Goal: Information Seeking & Learning: Learn about a topic

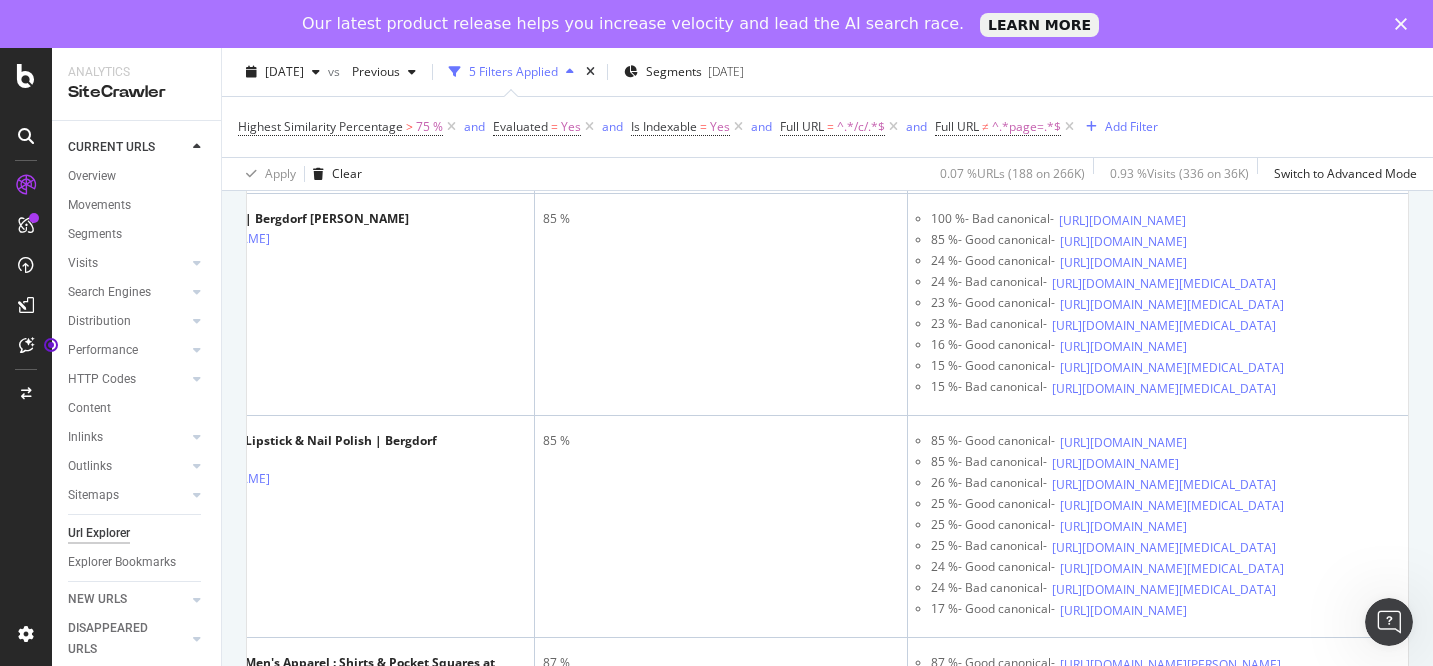
scroll to position [477, 0]
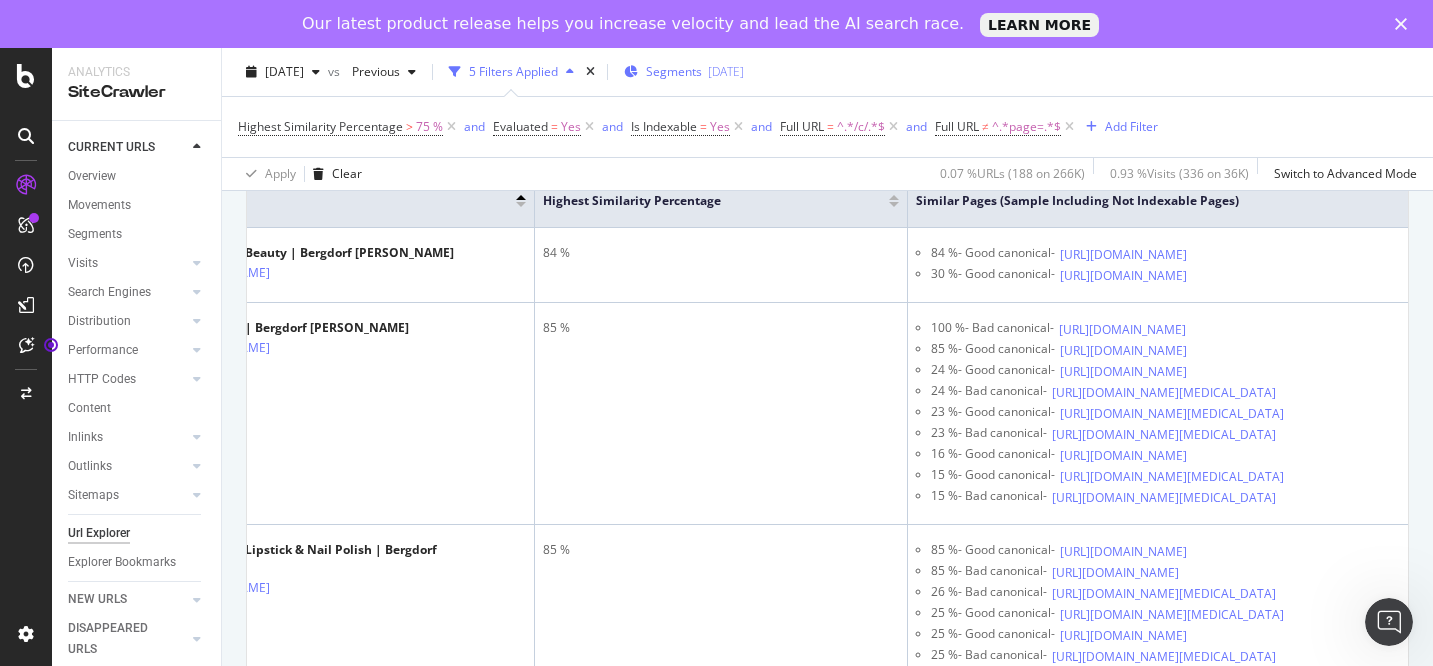
click at [683, 74] on span "Segments" at bounding box center [674, 71] width 56 height 17
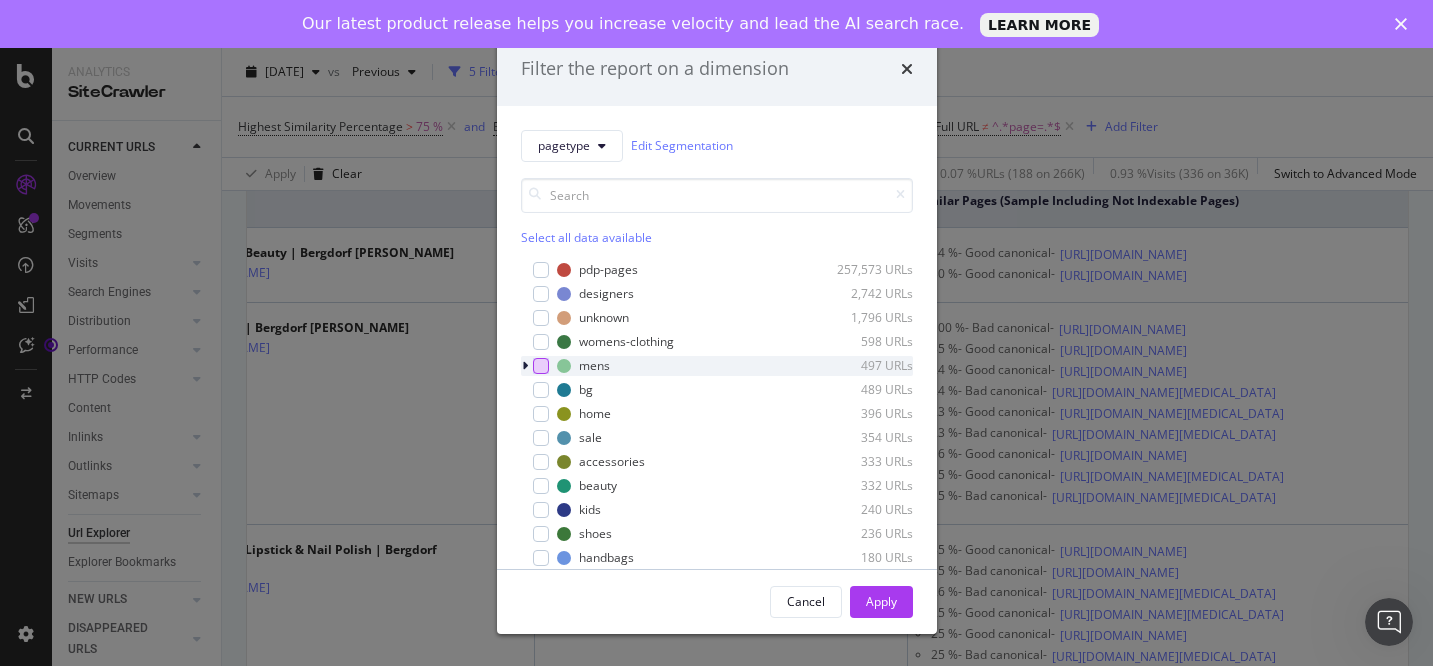
click at [541, 364] on div "modal" at bounding box center [541, 366] width 16 height 16
click at [823, 603] on div "Cancel" at bounding box center [806, 601] width 38 height 17
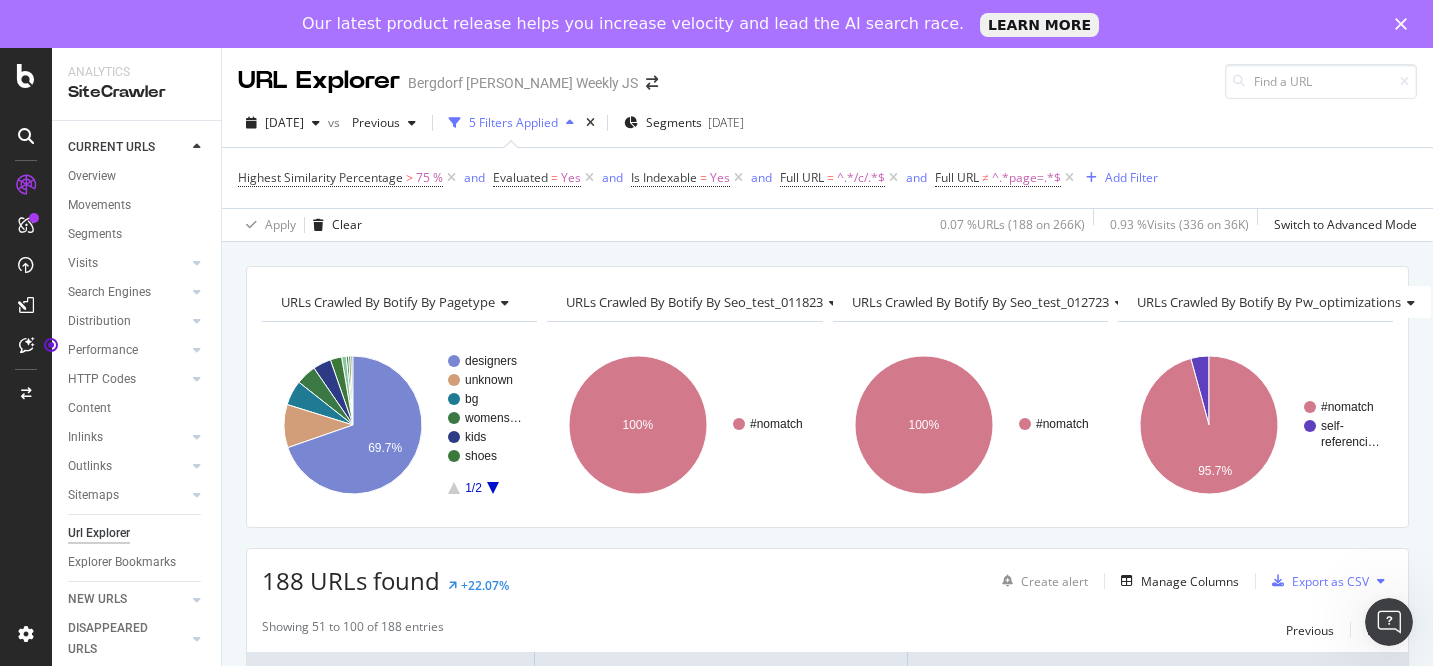
scroll to position [336, 0]
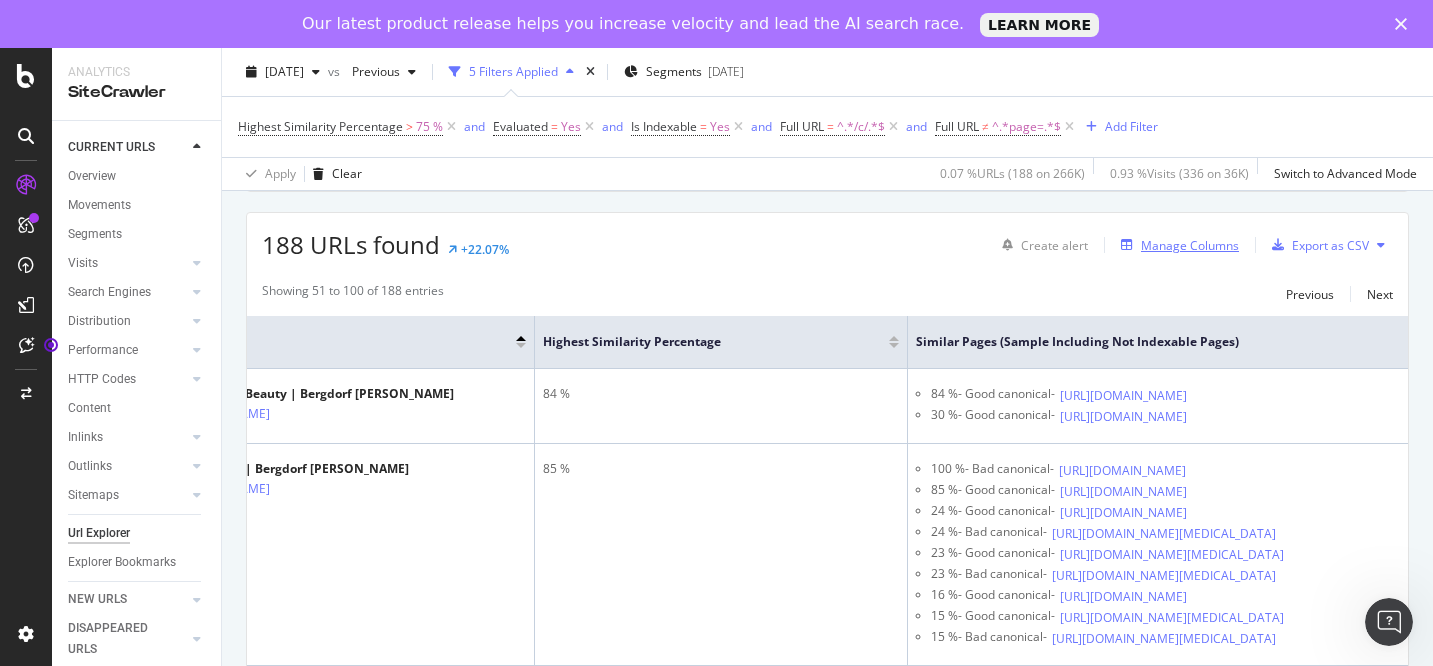
click at [1149, 256] on div "Manage Columns" at bounding box center [1176, 245] width 126 height 22
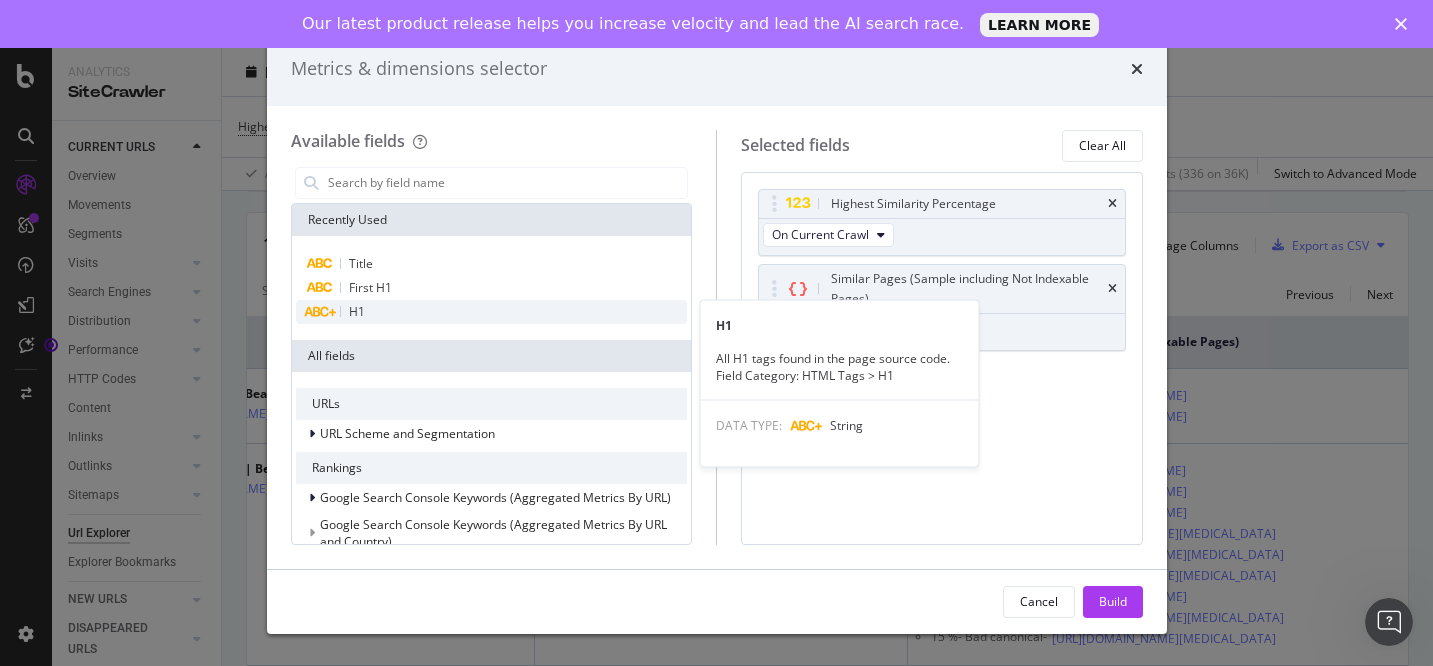
click at [355, 307] on span "H1" at bounding box center [357, 311] width 16 height 17
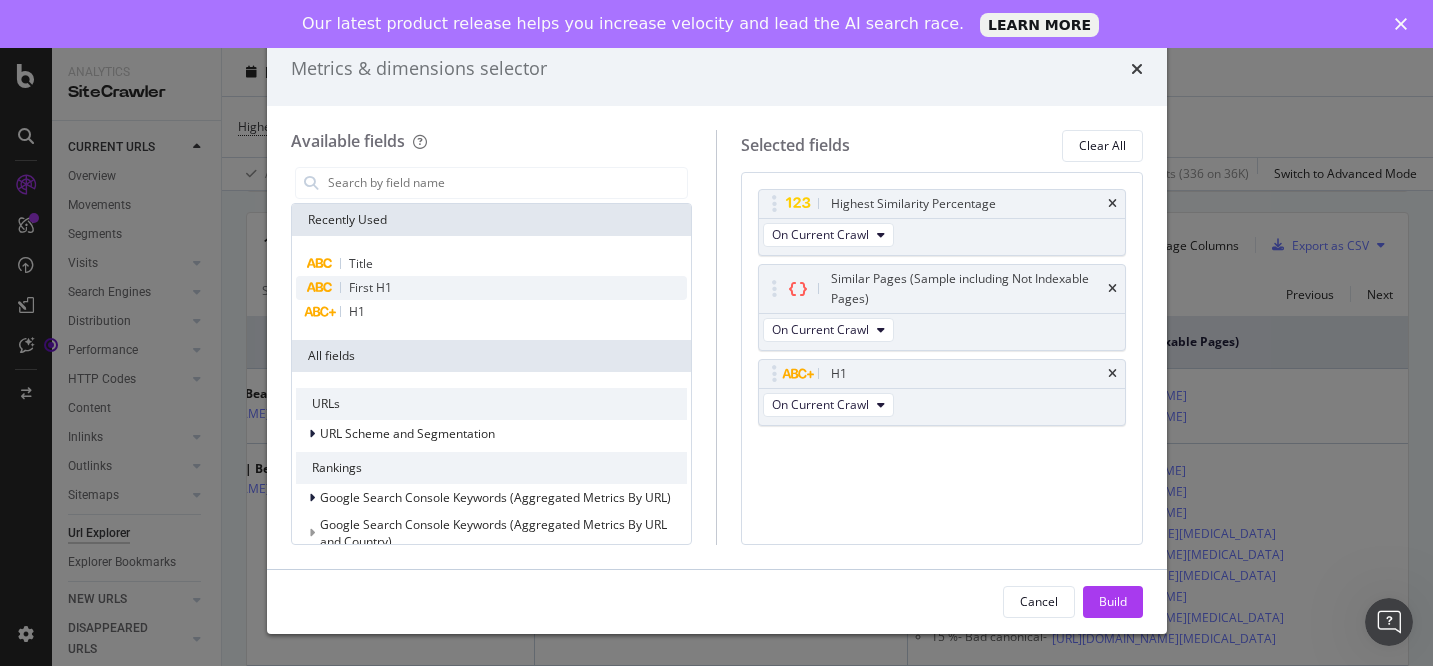
click at [375, 284] on span "First H1" at bounding box center [370, 287] width 43 height 17
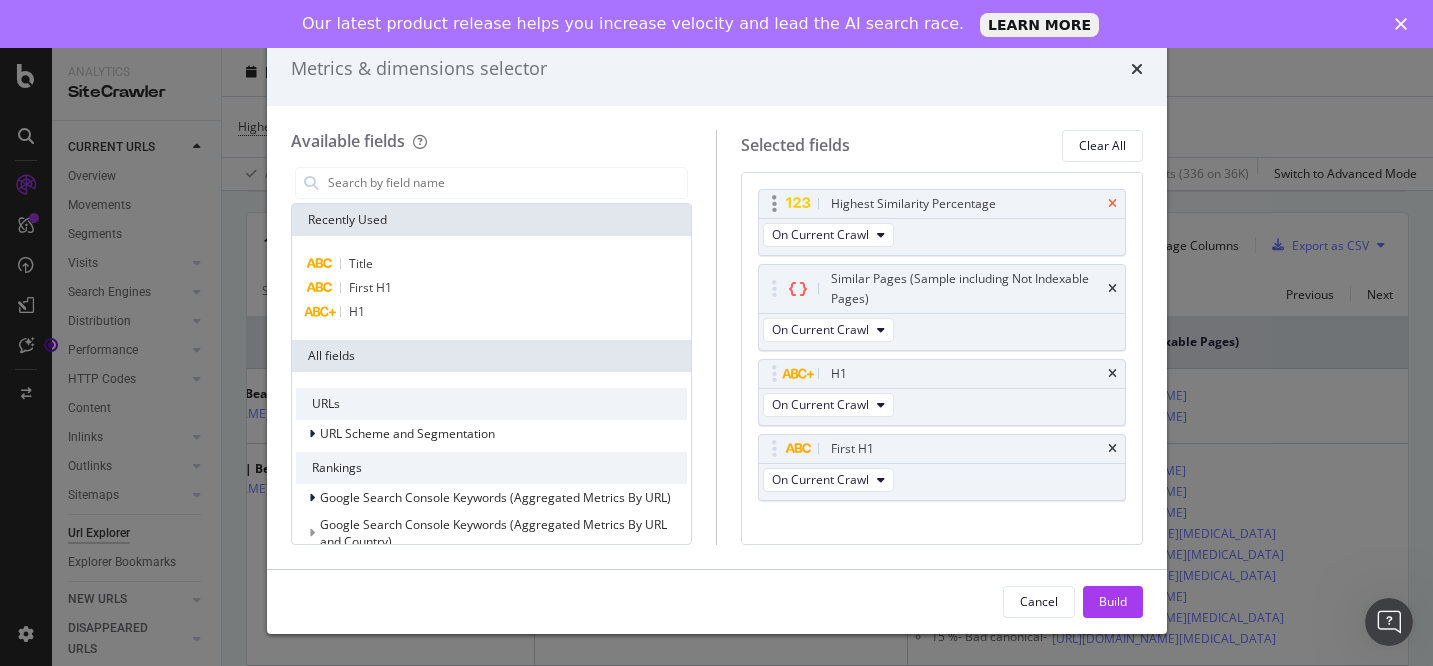
click at [1109, 199] on icon "times" at bounding box center [1112, 204] width 9 height 12
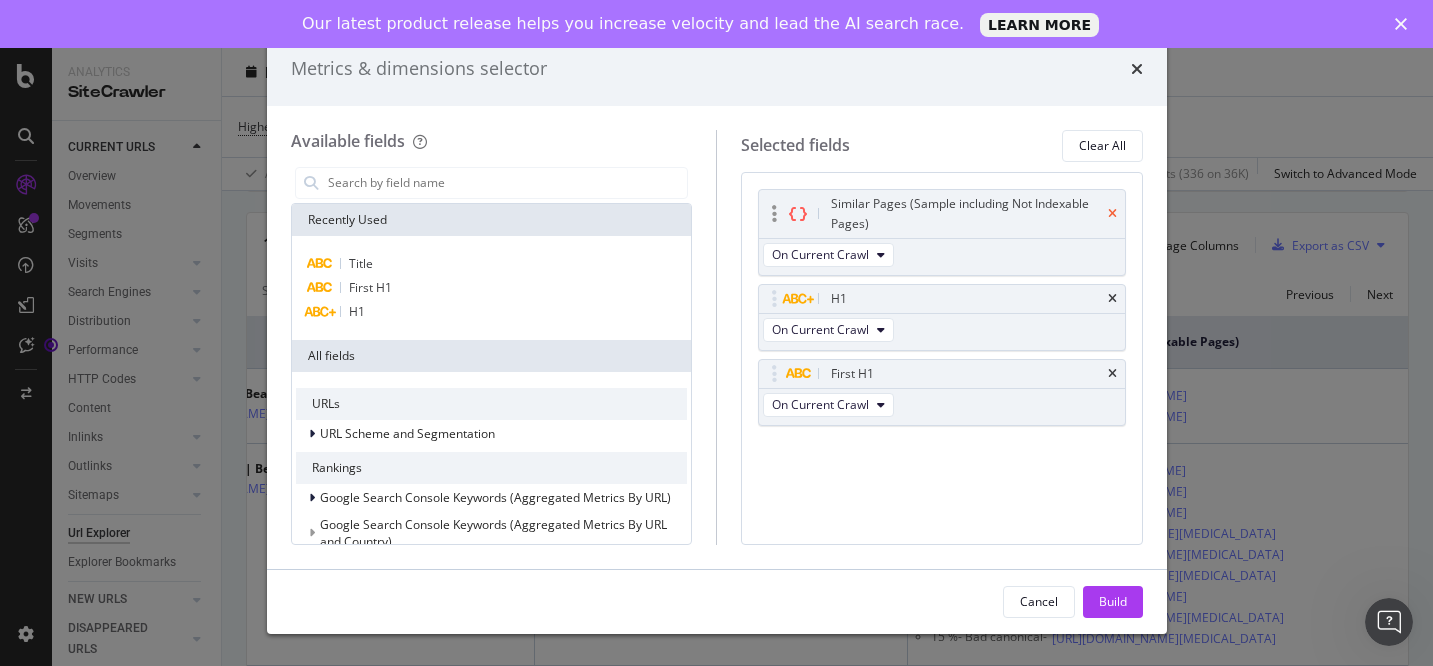
click at [1111, 212] on icon "times" at bounding box center [1112, 214] width 9 height 12
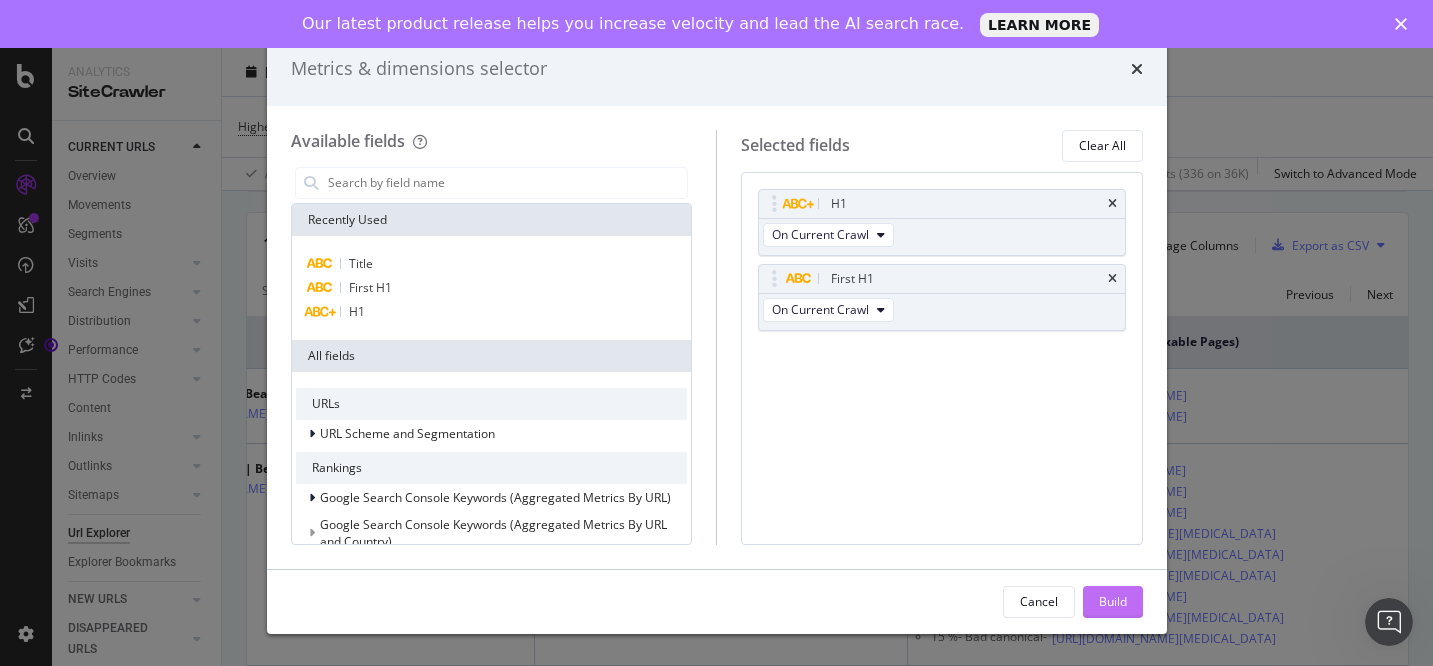
click at [1111, 599] on div "Build" at bounding box center [1113, 601] width 28 height 17
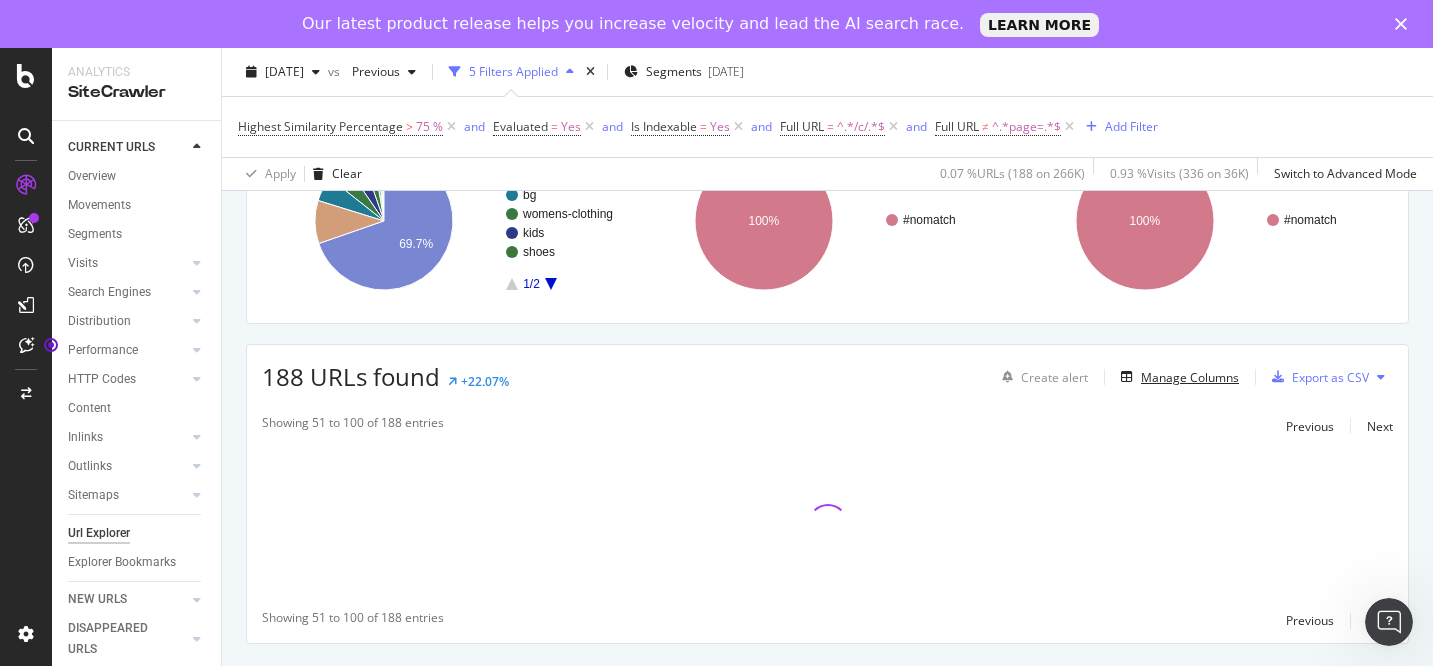
scroll to position [204, 0]
click at [453, 123] on icon at bounding box center [451, 127] width 17 height 20
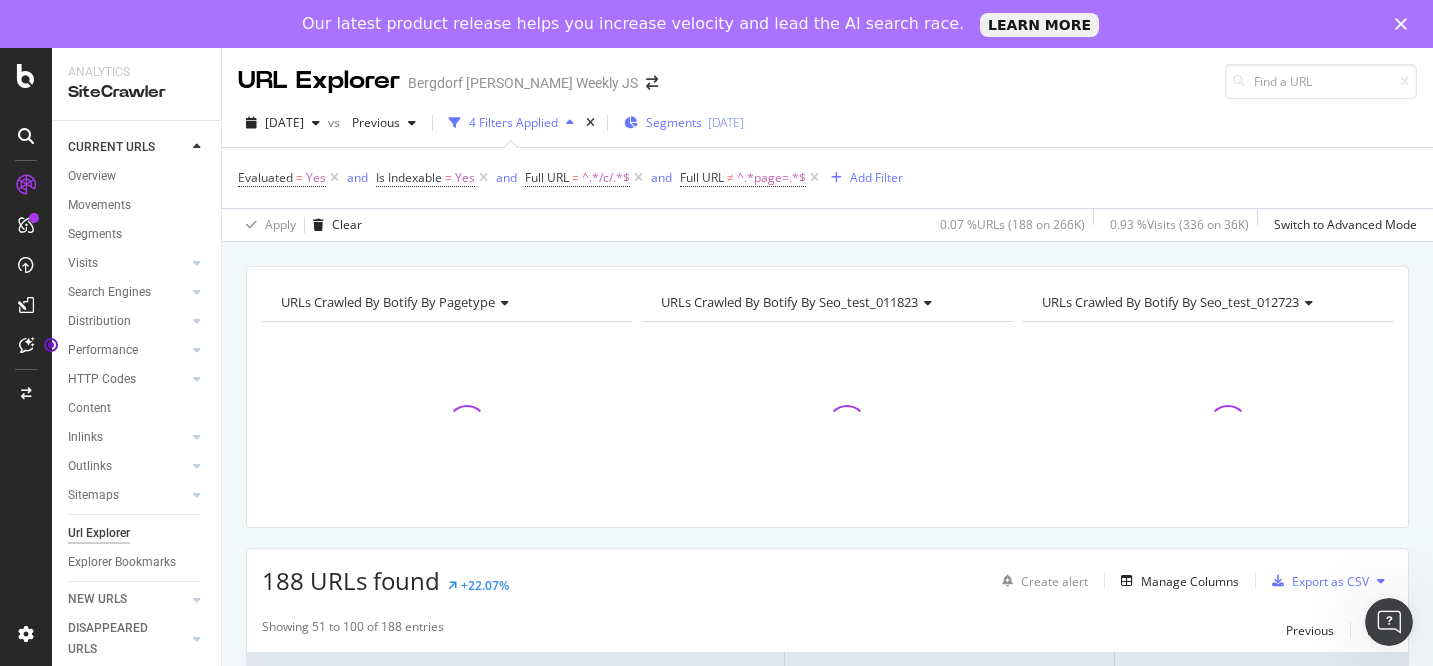
click at [744, 120] on div "[DATE]" at bounding box center [726, 122] width 36 height 17
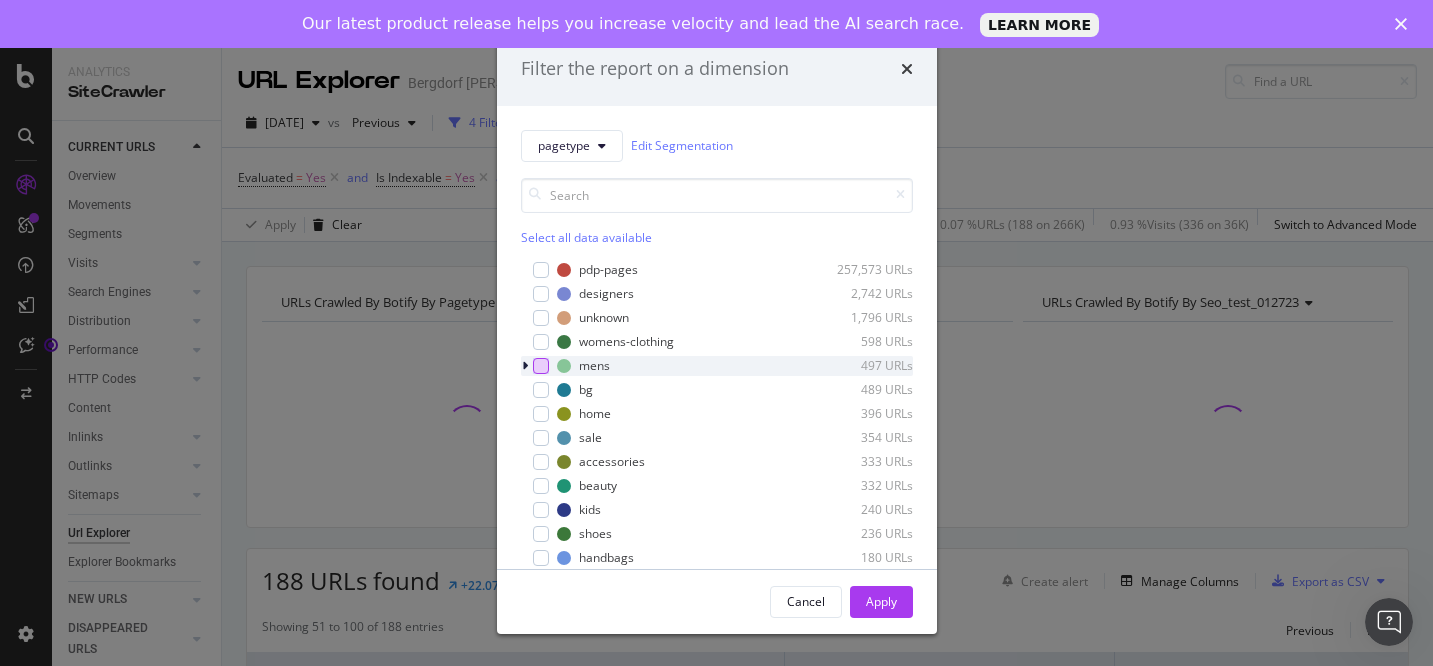
click at [541, 365] on div "modal" at bounding box center [541, 366] width 16 height 16
click at [885, 608] on div "Apply" at bounding box center [881, 601] width 31 height 17
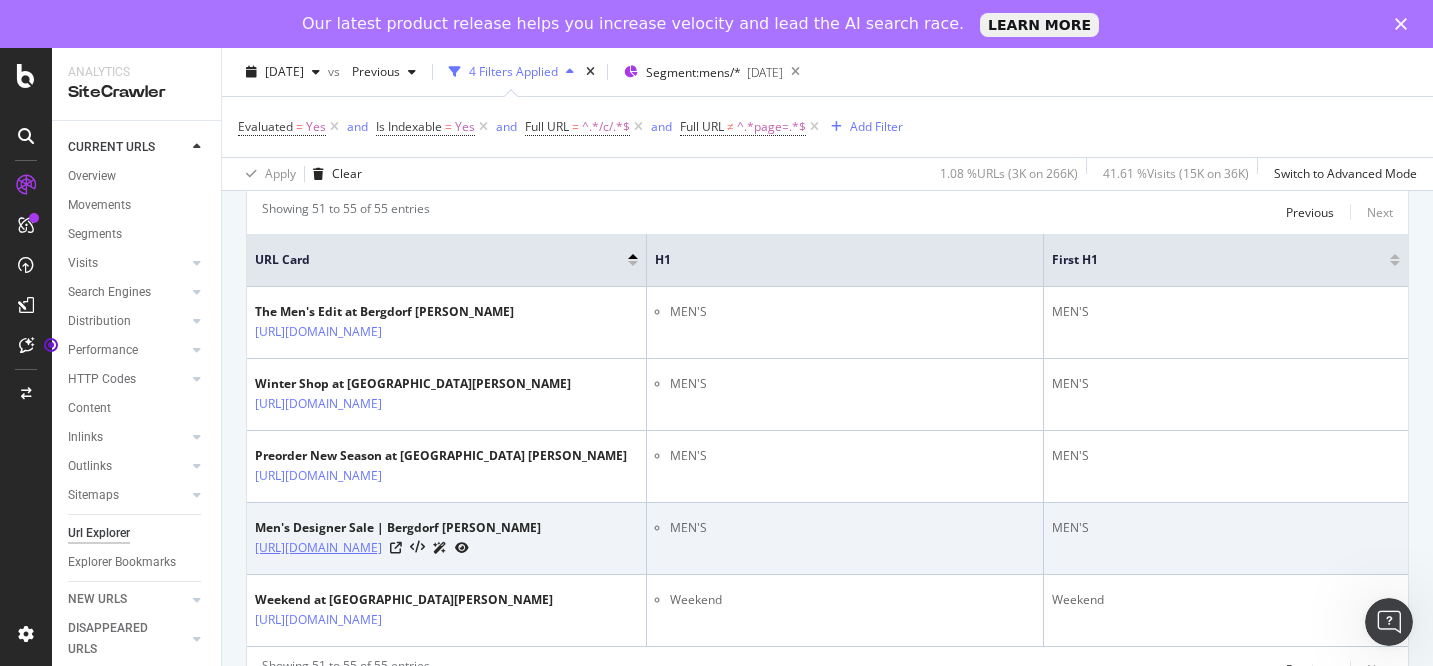
scroll to position [386, 0]
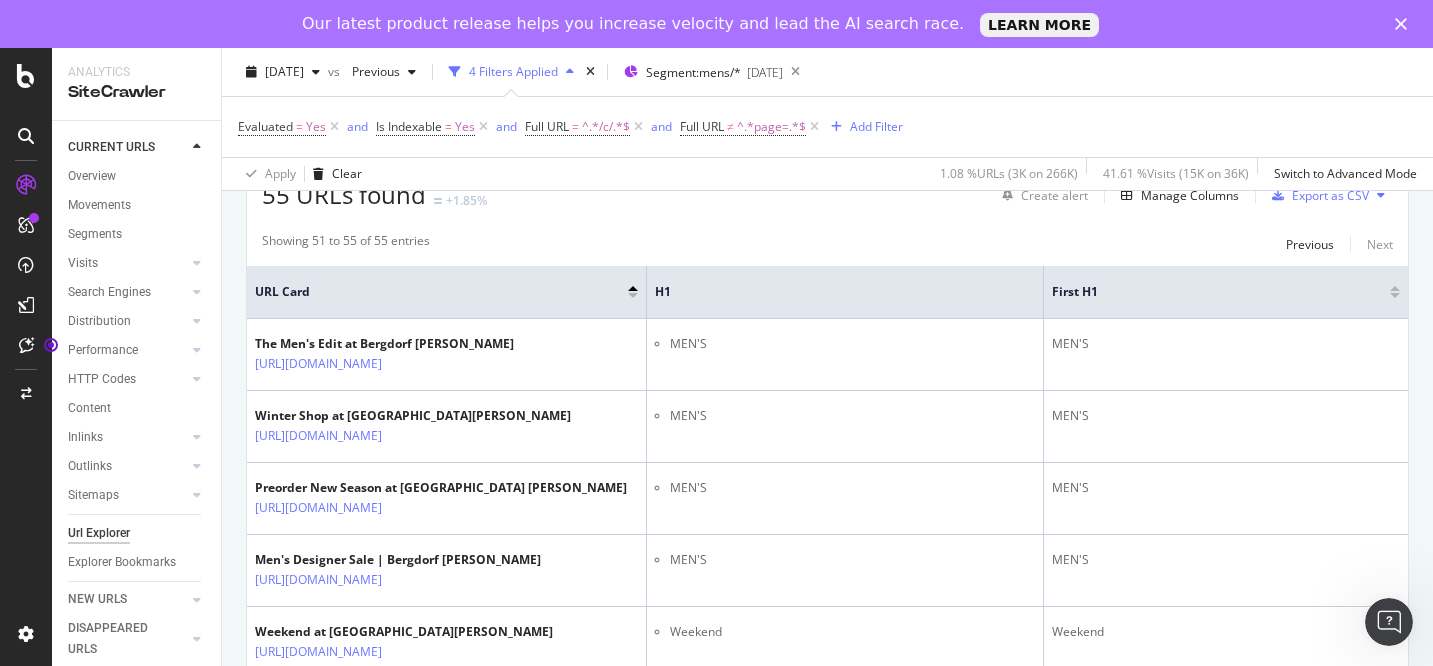
click at [632, 290] on div at bounding box center [633, 288] width 10 height 5
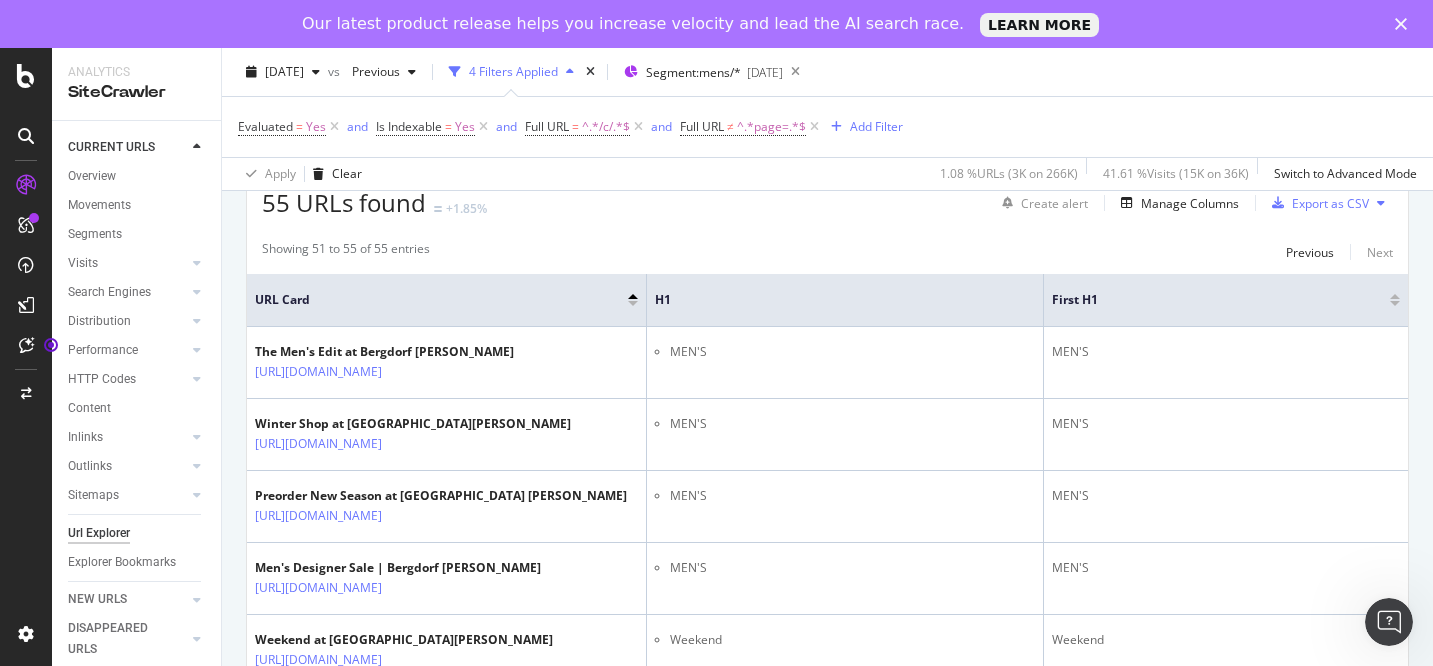
scroll to position [295, 0]
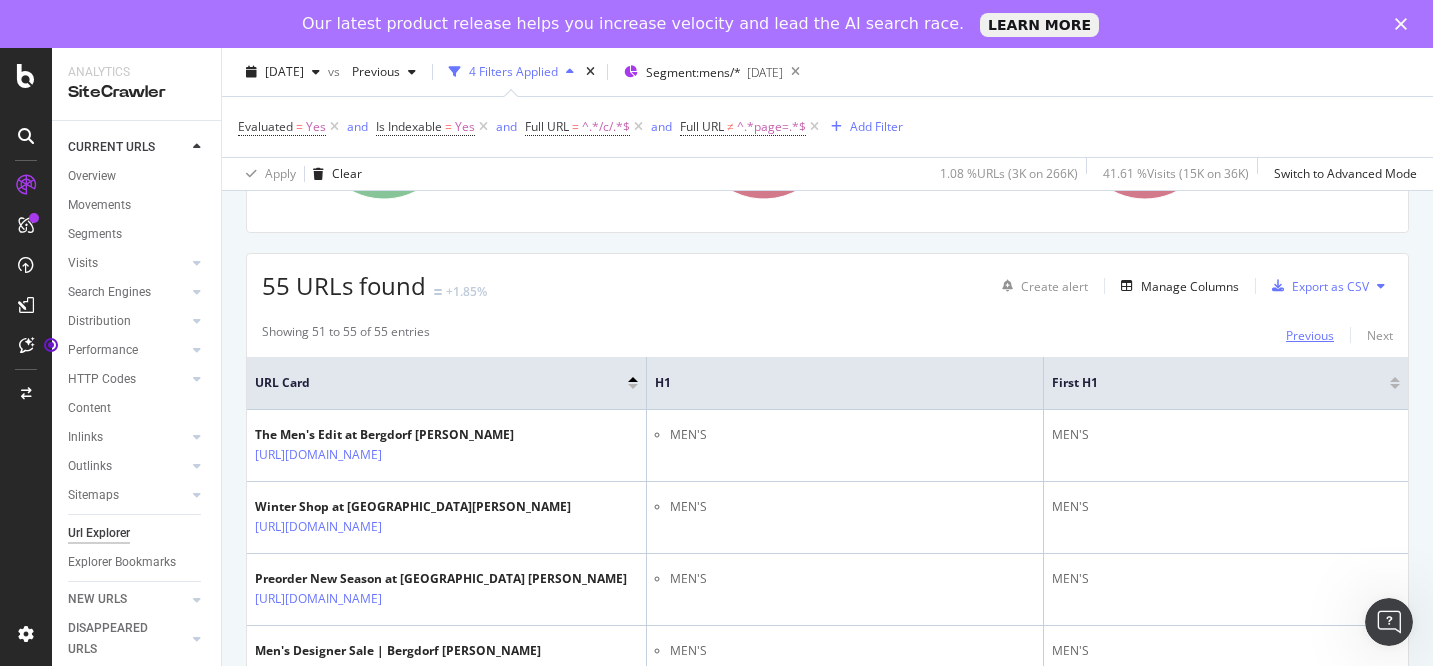
click at [1308, 344] on div "Previous" at bounding box center [1310, 335] width 48 height 22
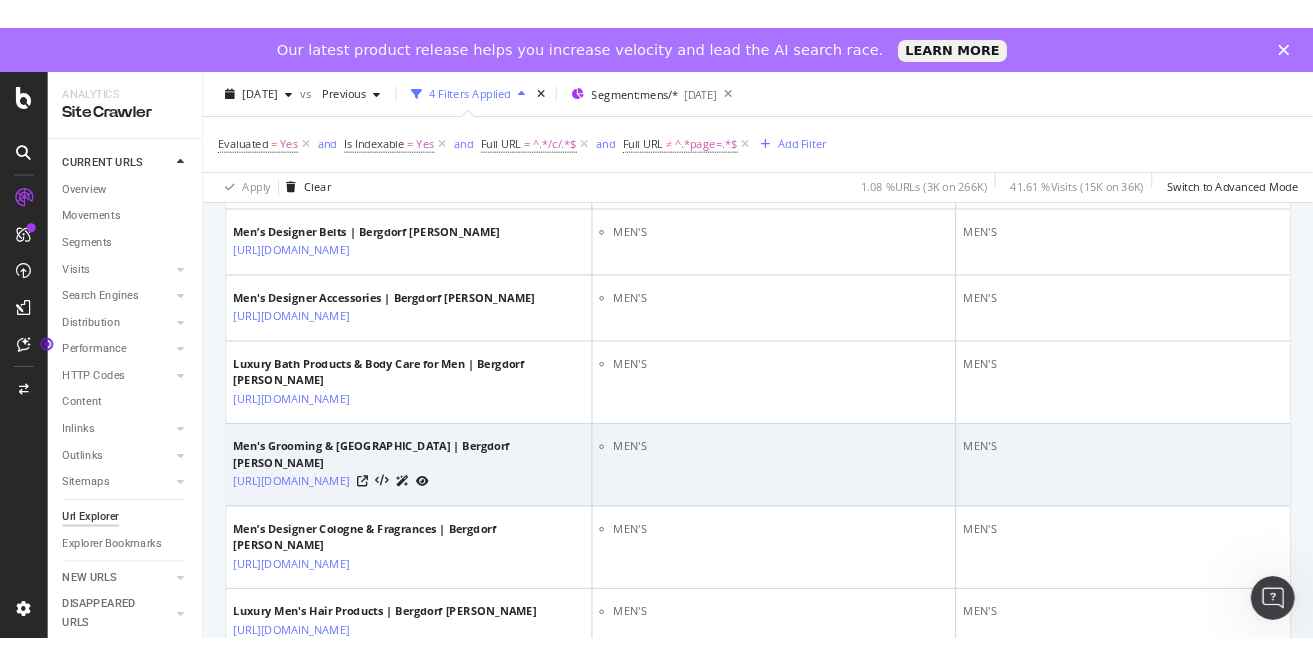
scroll to position [509, 0]
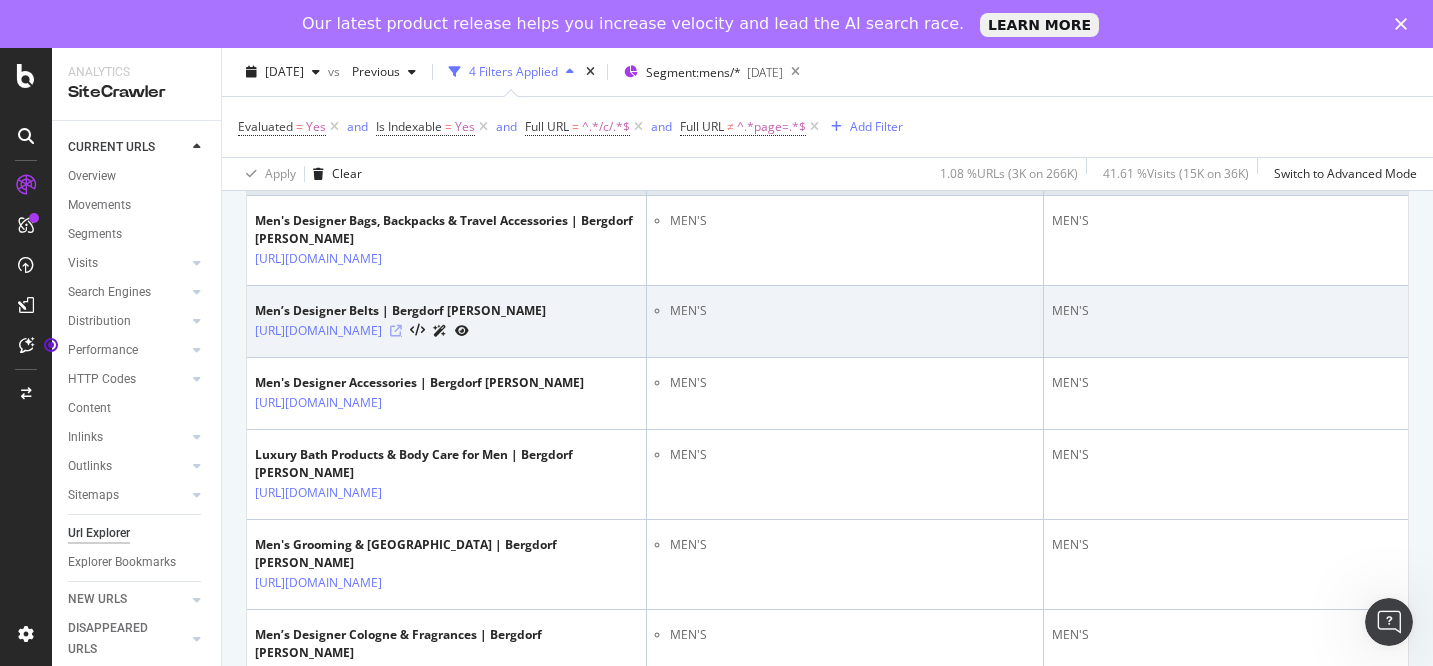
click at [402, 337] on icon at bounding box center [396, 331] width 12 height 12
